Goal: Navigation & Orientation: Find specific page/section

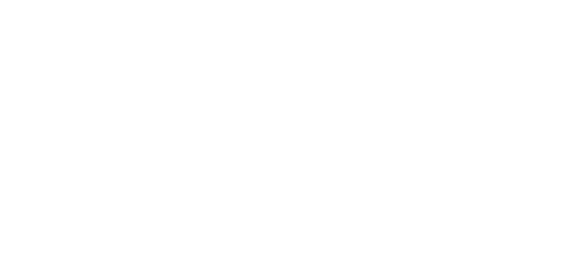
click at [27, 3] on html at bounding box center [282, 1] width 565 height 3
